Goal: Task Accomplishment & Management: Manage account settings

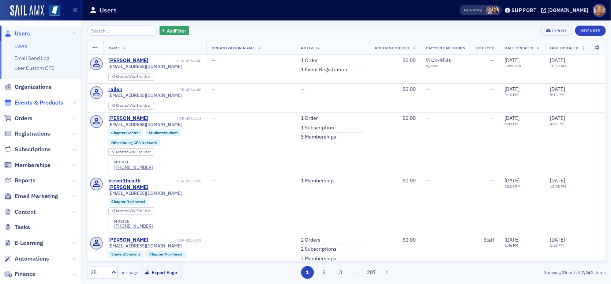
click at [30, 102] on span "Events & Products" at bounding box center [39, 103] width 49 height 8
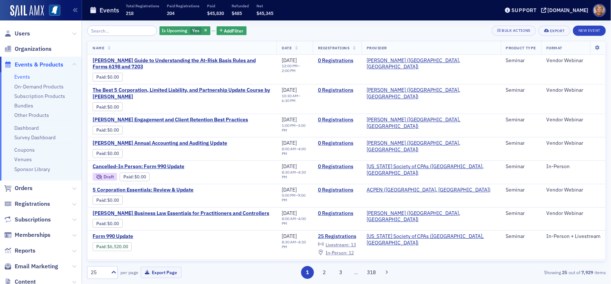
click at [103, 27] on input "search" at bounding box center [122, 31] width 70 height 10
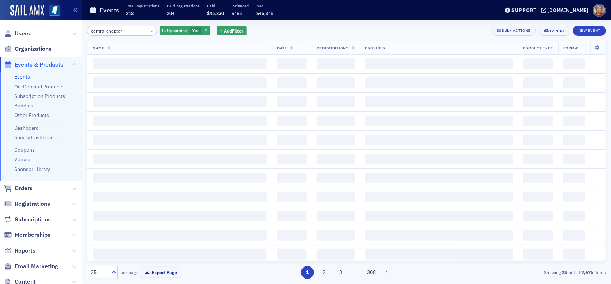
type input "central chapter"
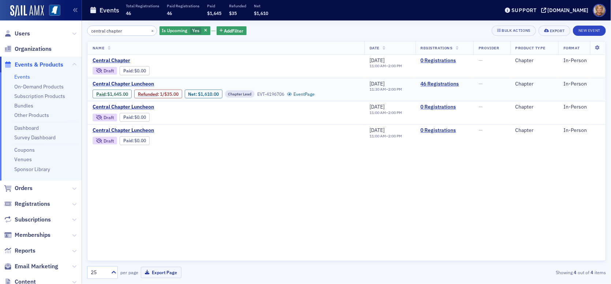
click at [119, 82] on span "Central Chapter Luncheon" at bounding box center [154, 84] width 123 height 7
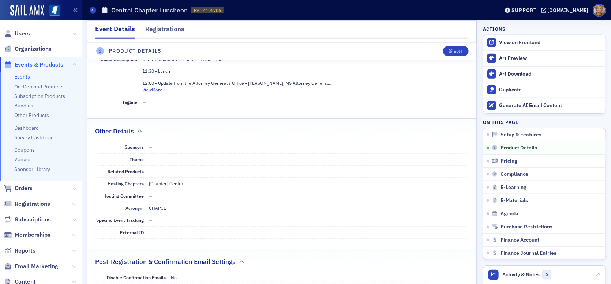
scroll to position [216, 0]
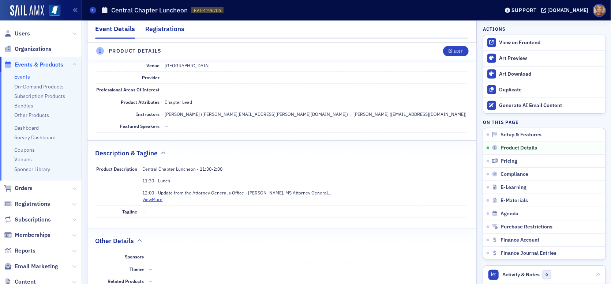
click at [162, 26] on div "Registrations" at bounding box center [164, 31] width 39 height 14
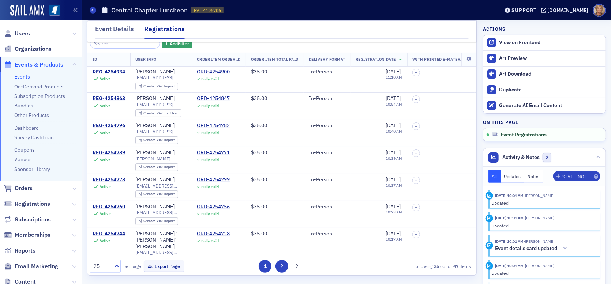
click at [276, 265] on button "2" at bounding box center [281, 266] width 13 height 13
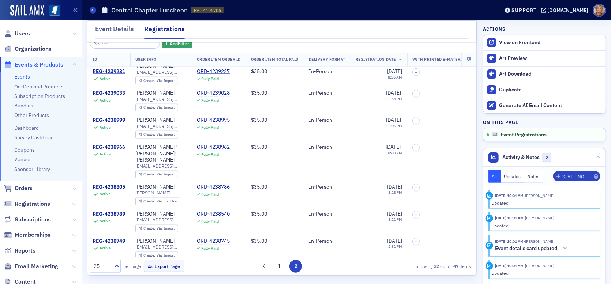
scroll to position [424, 0]
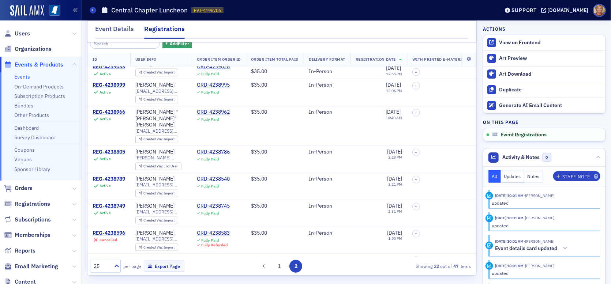
click at [291, 268] on button "2" at bounding box center [295, 266] width 13 height 13
click at [279, 265] on button "1" at bounding box center [279, 266] width 13 height 13
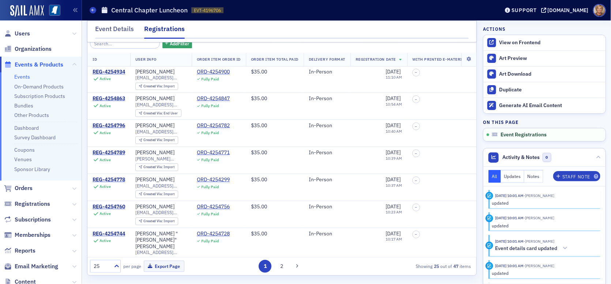
scroll to position [0, 0]
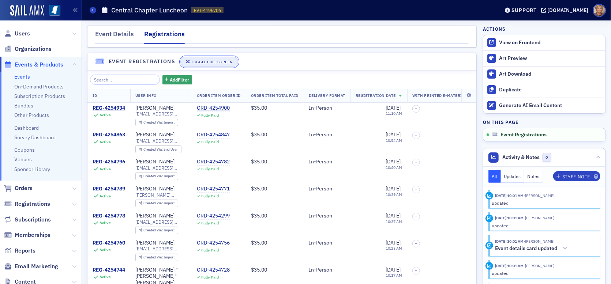
click at [206, 60] on div "Toggle Full Screen" at bounding box center [211, 62] width 41 height 4
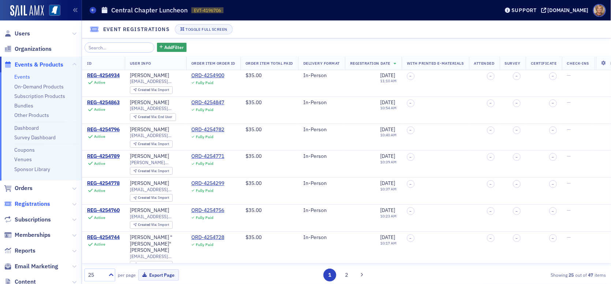
click at [46, 203] on span "Registrations" at bounding box center [32, 204] width 35 height 8
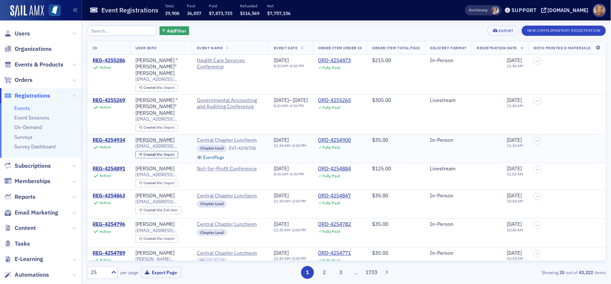
click at [230, 137] on span "Central Chapter Luncheon" at bounding box center [230, 140] width 67 height 7
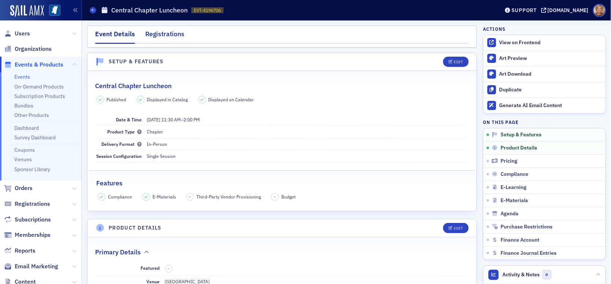
click at [161, 34] on div "Registrations" at bounding box center [164, 36] width 39 height 14
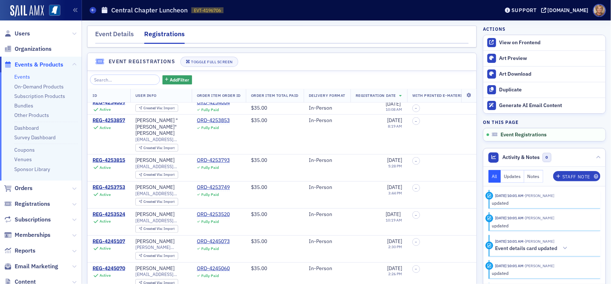
scroll to position [498, 0]
